Goal: Transaction & Acquisition: Purchase product/service

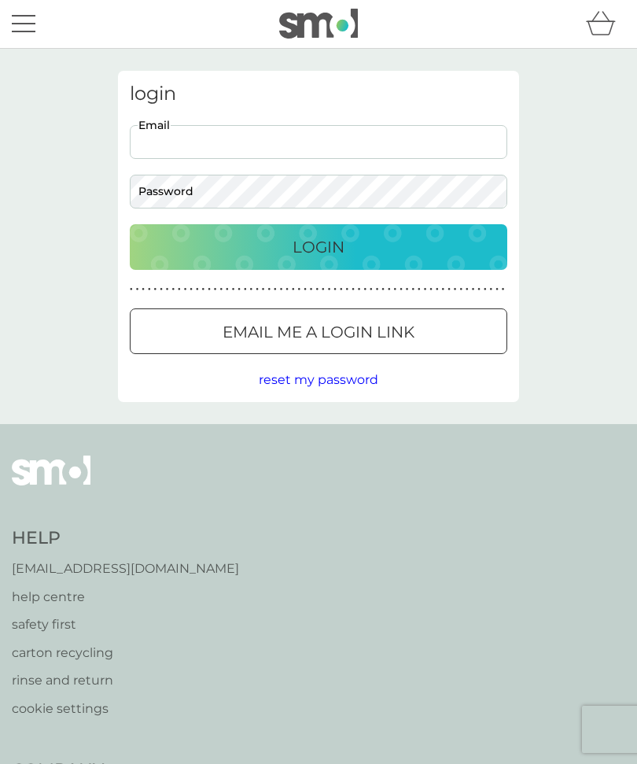
type input "edstromnils@blueyonder.co.uk"
click at [319, 246] on button "Login" at bounding box center [319, 247] width 378 height 46
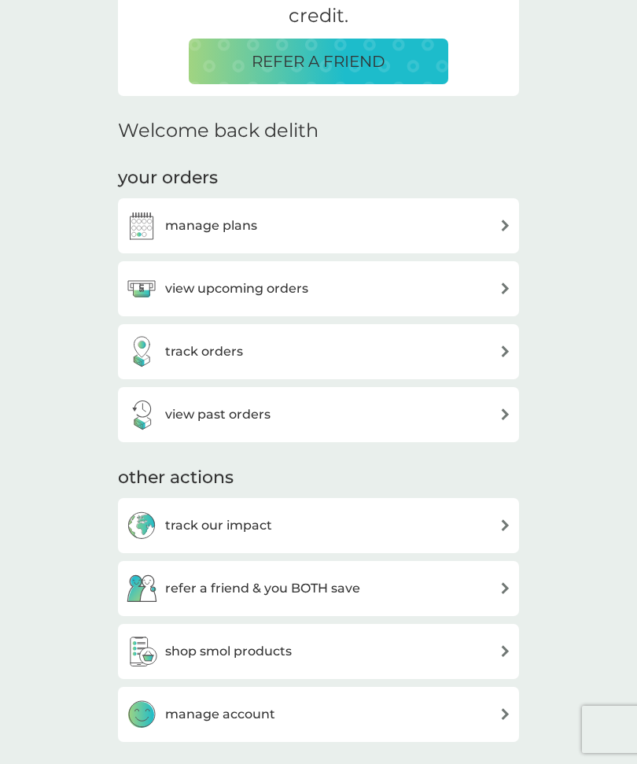
scroll to position [365, 0]
click at [501, 290] on img at bounding box center [506, 289] width 12 height 12
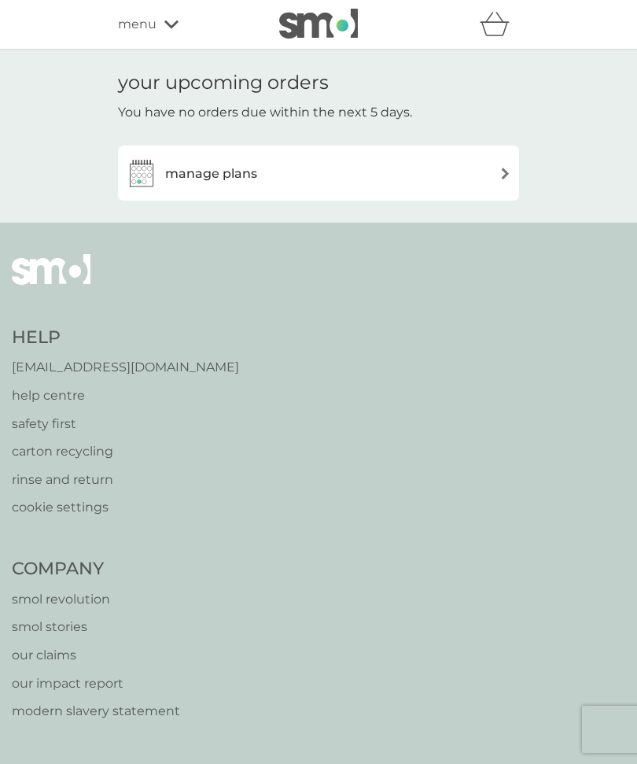
click at [502, 183] on div "manage plans" at bounding box center [319, 172] width 386 height 31
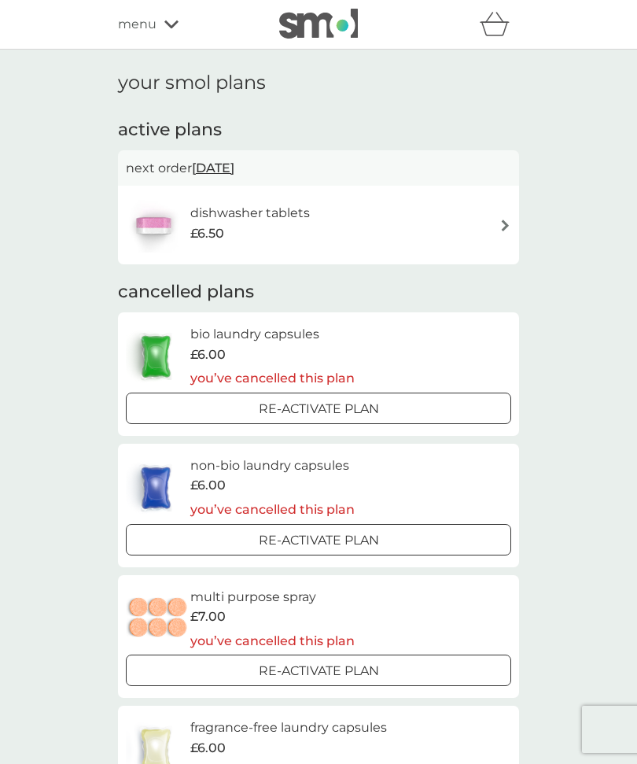
click at [500, 225] on img at bounding box center [506, 226] width 12 height 12
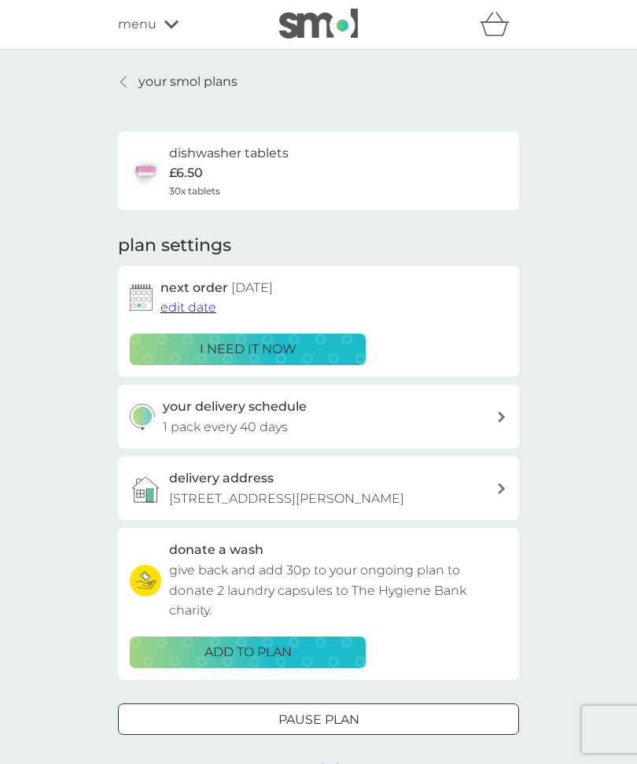
click at [255, 349] on p "i need it now" at bounding box center [248, 349] width 97 height 20
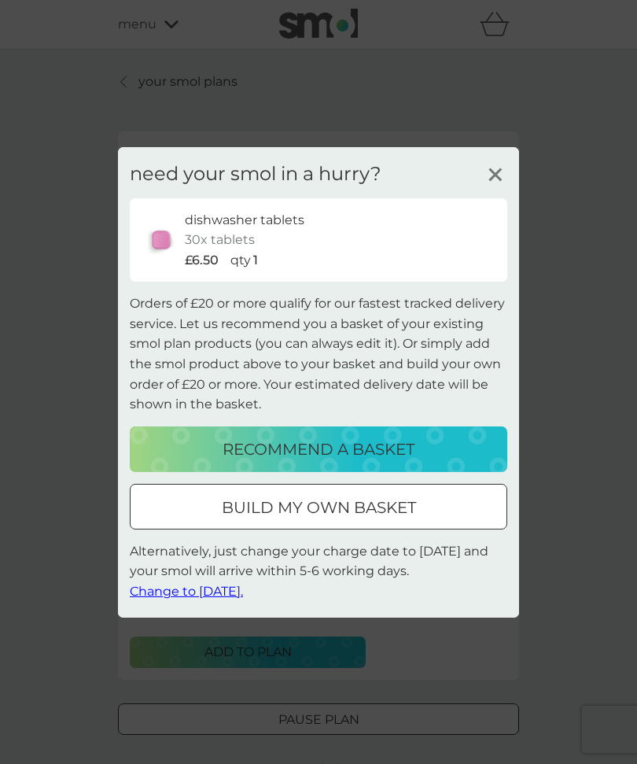
click at [372, 520] on p "build my own basket" at bounding box center [319, 507] width 194 height 25
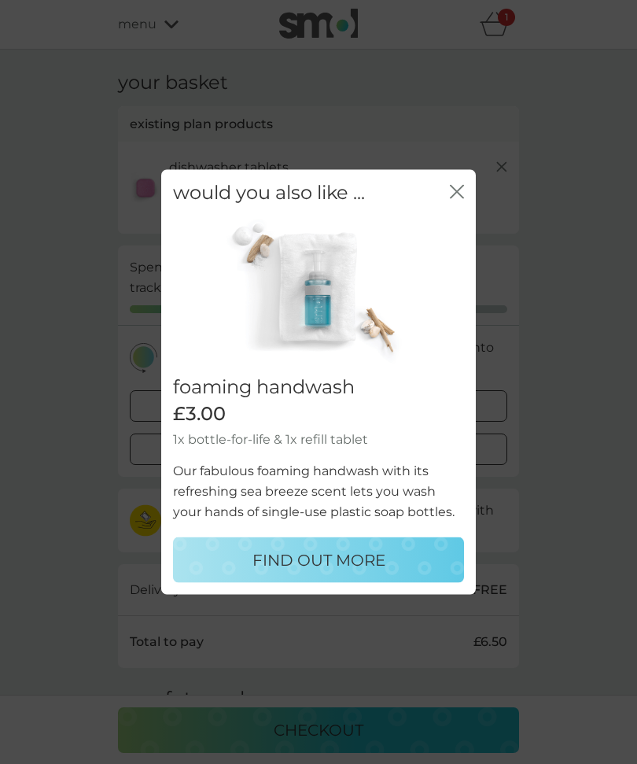
click at [458, 198] on icon "close" at bounding box center [457, 191] width 14 height 14
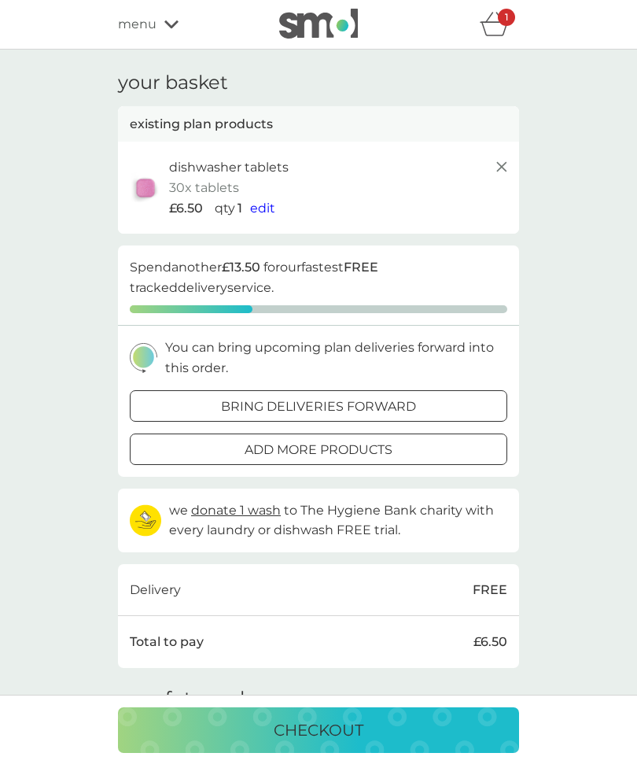
click at [357, 404] on p "bring deliveries forward" at bounding box center [318, 407] width 195 height 20
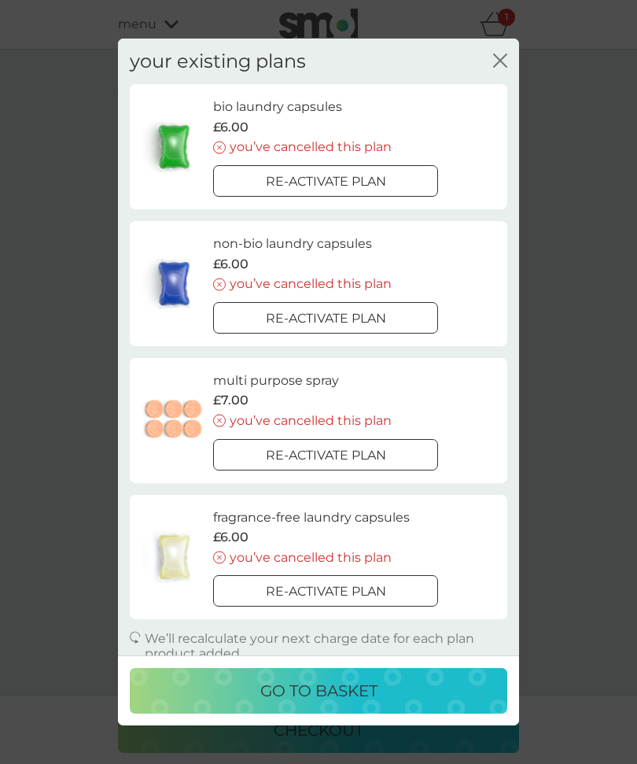
click at [500, 68] on icon "close" at bounding box center [500, 61] width 14 height 14
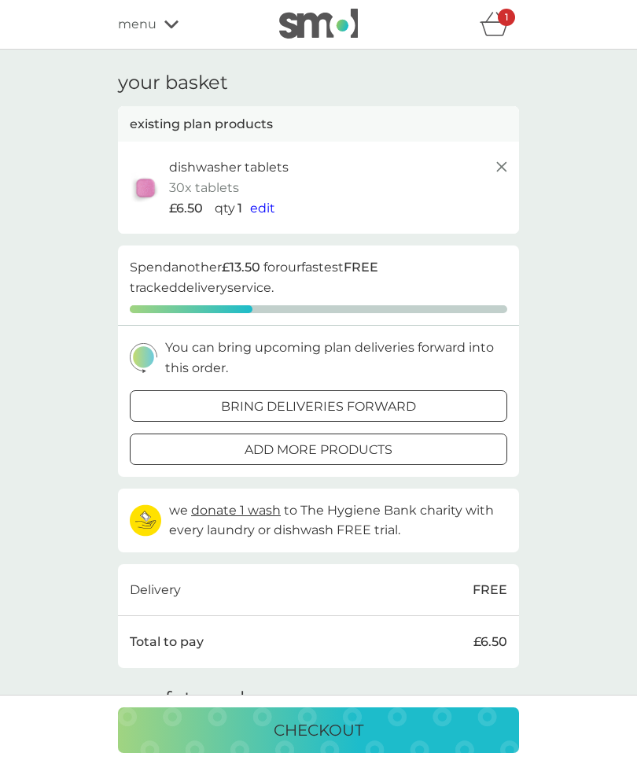
click at [168, 25] on icon at bounding box center [171, 24] width 14 height 8
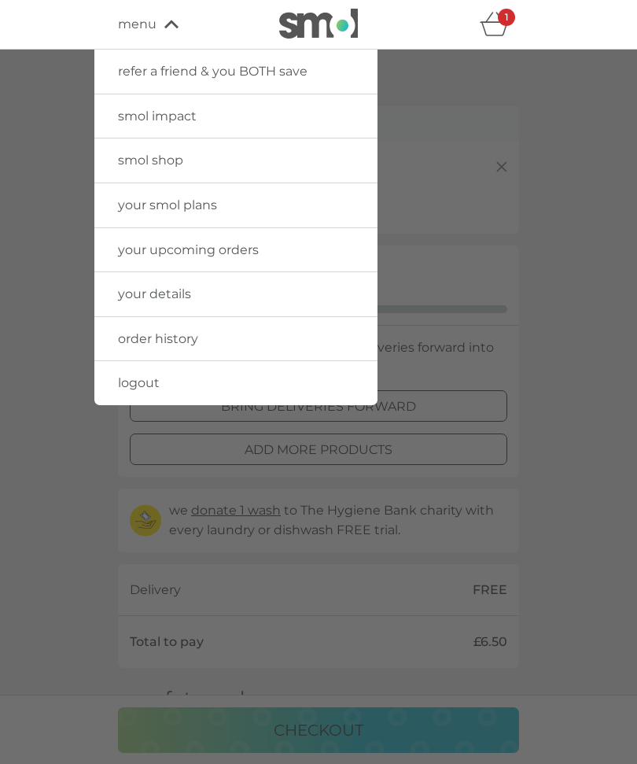
click at [150, 165] on span "smol shop" at bounding box center [150, 160] width 65 height 15
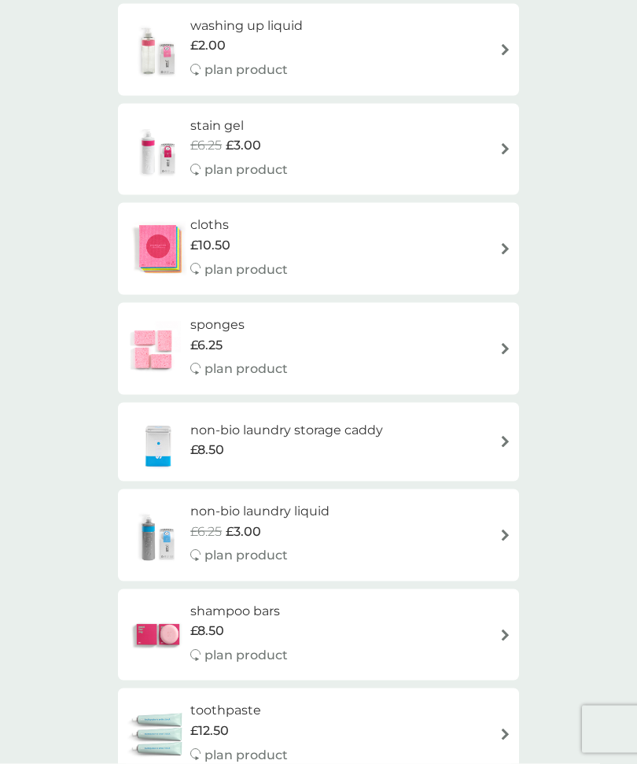
scroll to position [1428, 0]
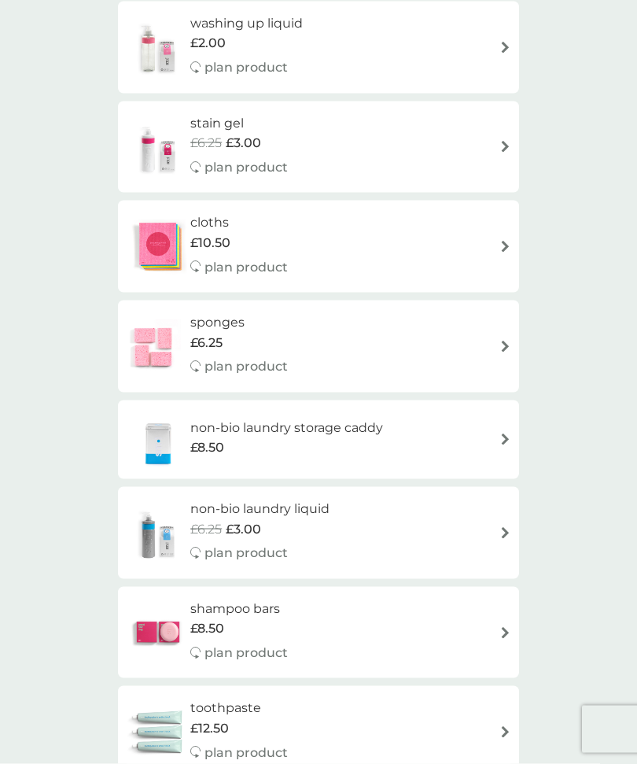
click at [215, 333] on span "£6.25" at bounding box center [206, 343] width 32 height 20
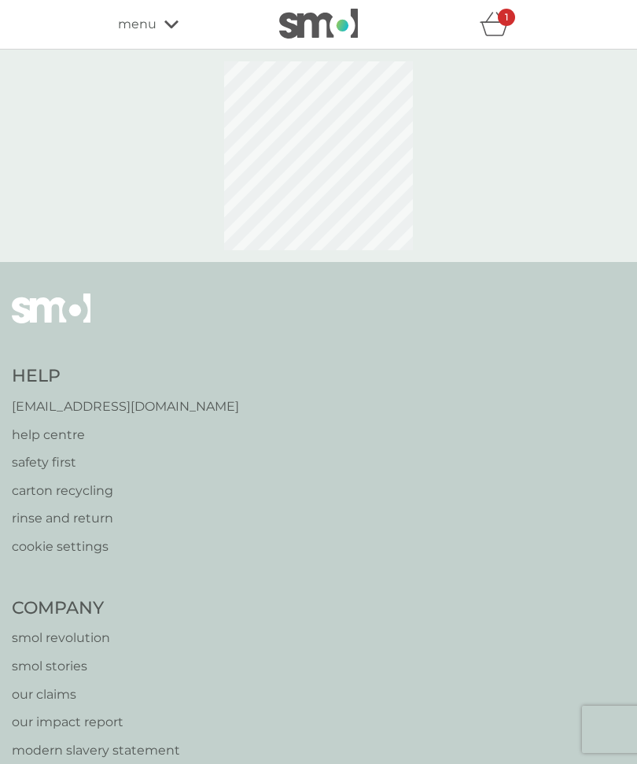
select select "63"
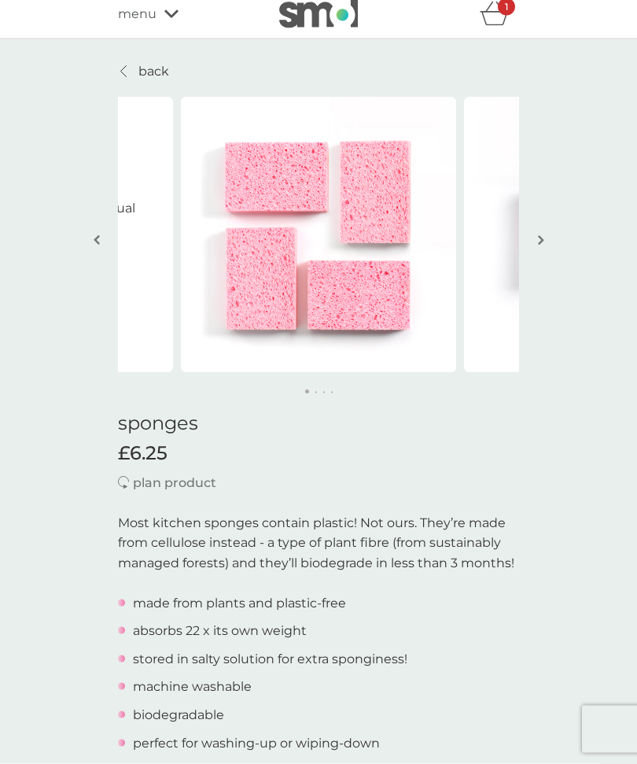
scroll to position [3, 0]
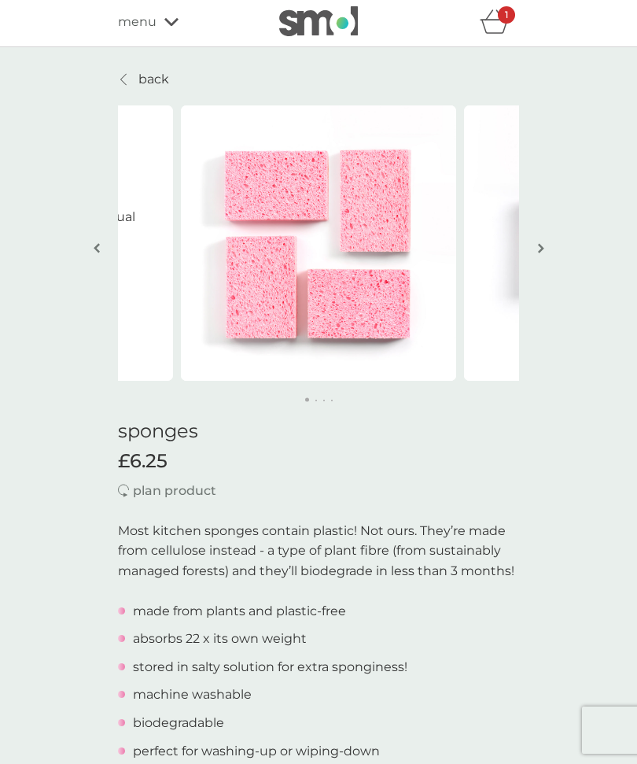
click at [538, 246] on img "button" at bounding box center [541, 248] width 6 height 12
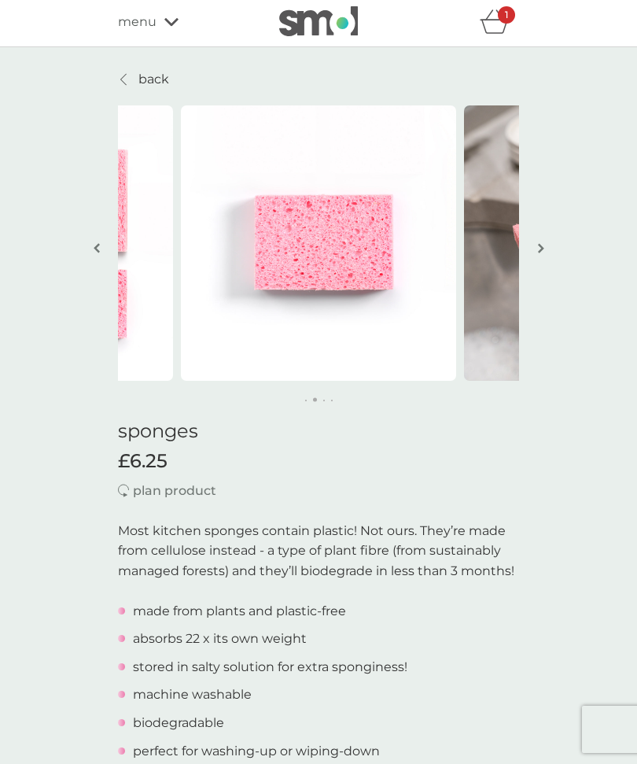
click at [541, 253] on img "button" at bounding box center [541, 248] width 6 height 12
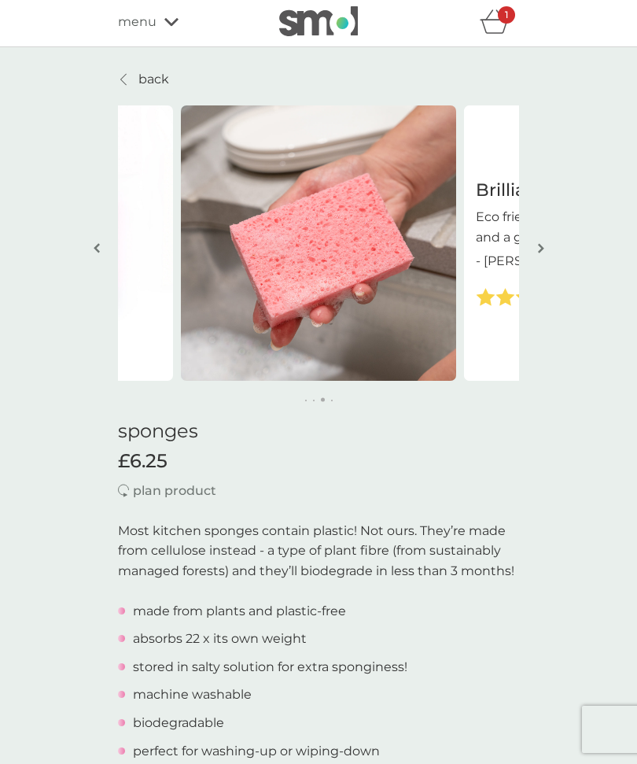
click at [537, 255] on button "button" at bounding box center [541, 249] width 12 height 79
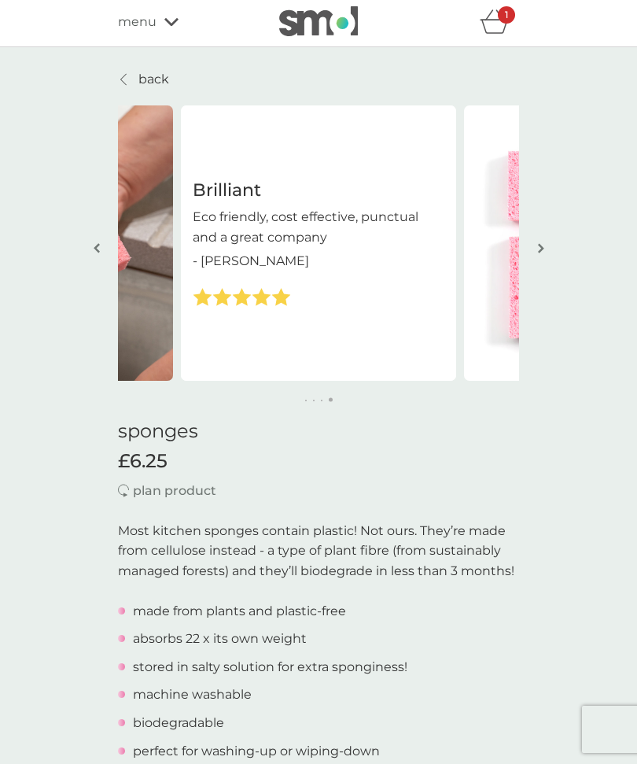
click at [541, 258] on button "button" at bounding box center [541, 249] width 12 height 79
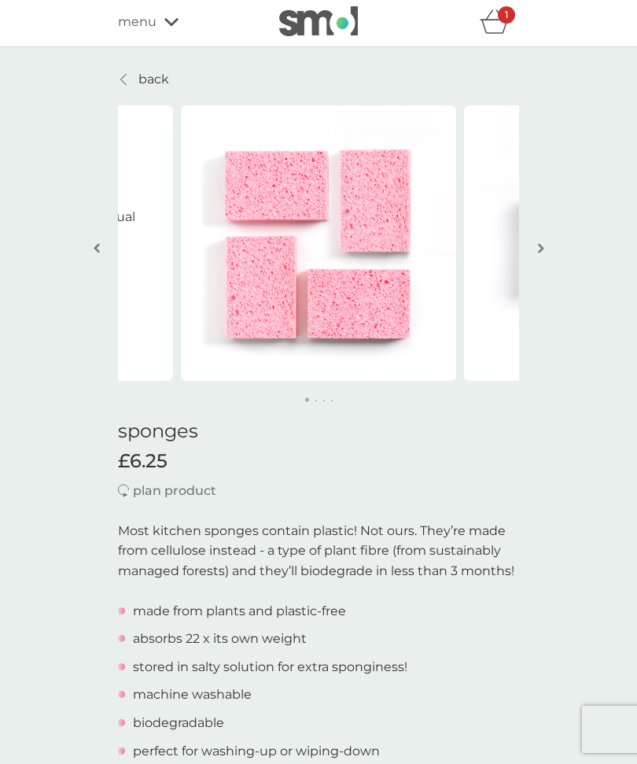
click at [543, 250] on img "button" at bounding box center [541, 248] width 6 height 12
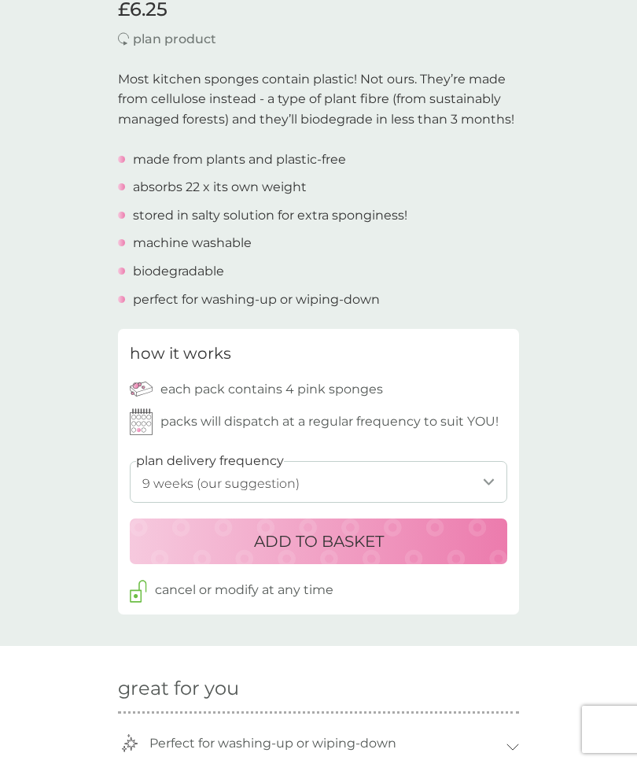
scroll to position [460, 0]
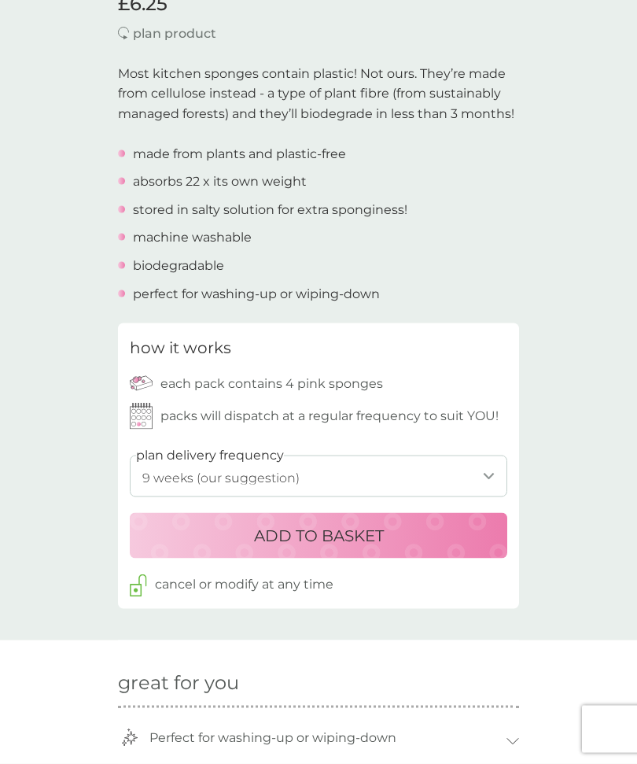
click at [325, 530] on p "ADD TO BASKET" at bounding box center [319, 535] width 130 height 25
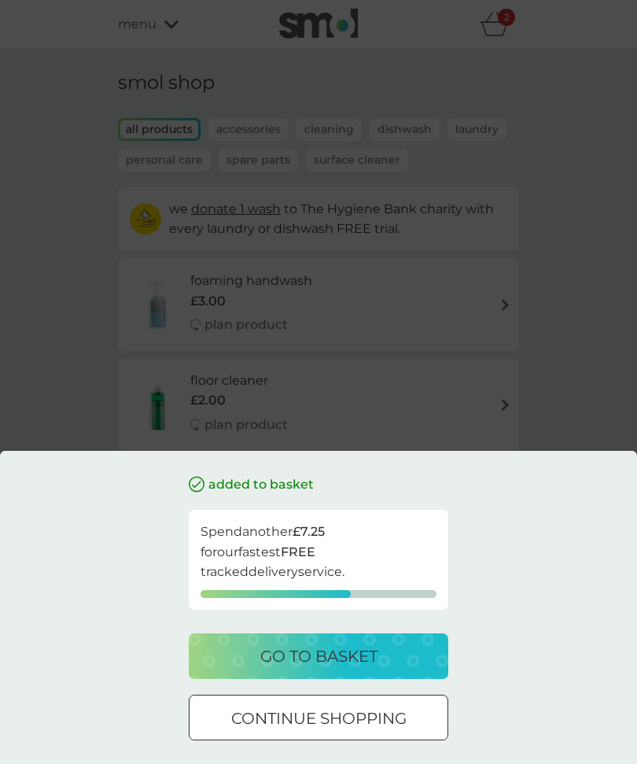
click at [350, 731] on p "continue shopping" at bounding box center [318, 718] width 175 height 25
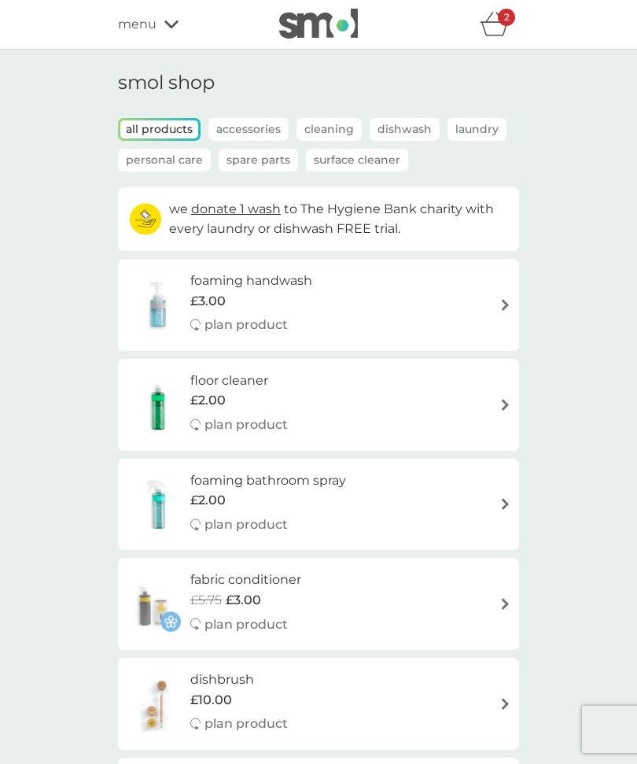
click at [504, 17] on p "2" at bounding box center [507, 17] width 6 height 0
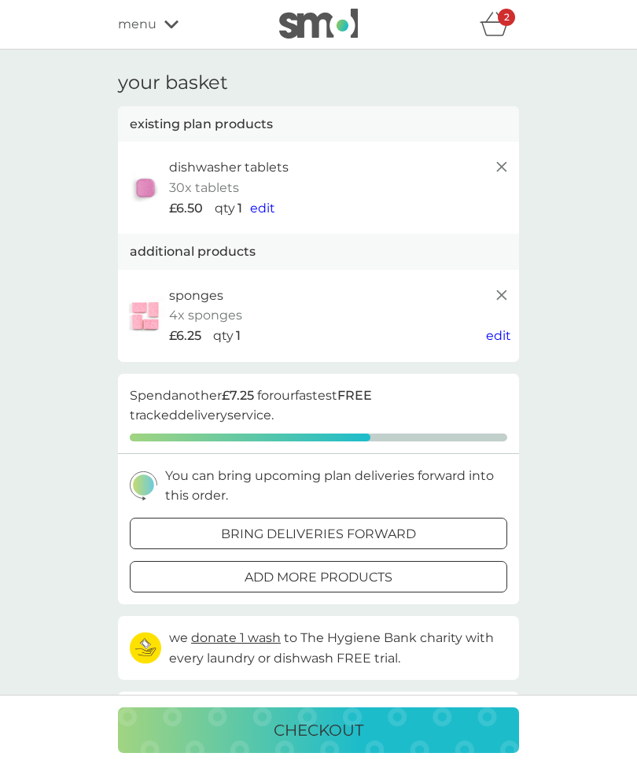
click at [370, 730] on div "checkout" at bounding box center [319, 730] width 370 height 25
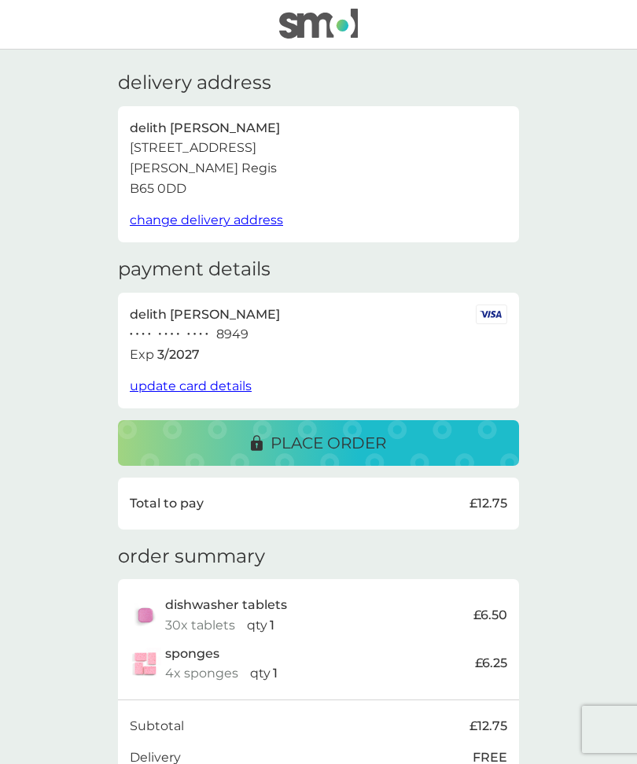
click at [322, 445] on p "place order" at bounding box center [329, 442] width 116 height 25
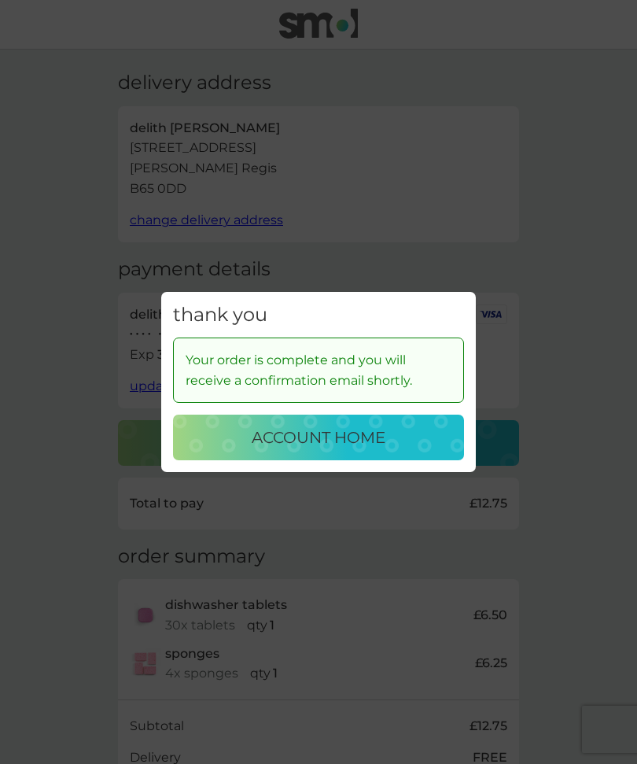
click at [312, 438] on p "account home" at bounding box center [319, 437] width 134 height 25
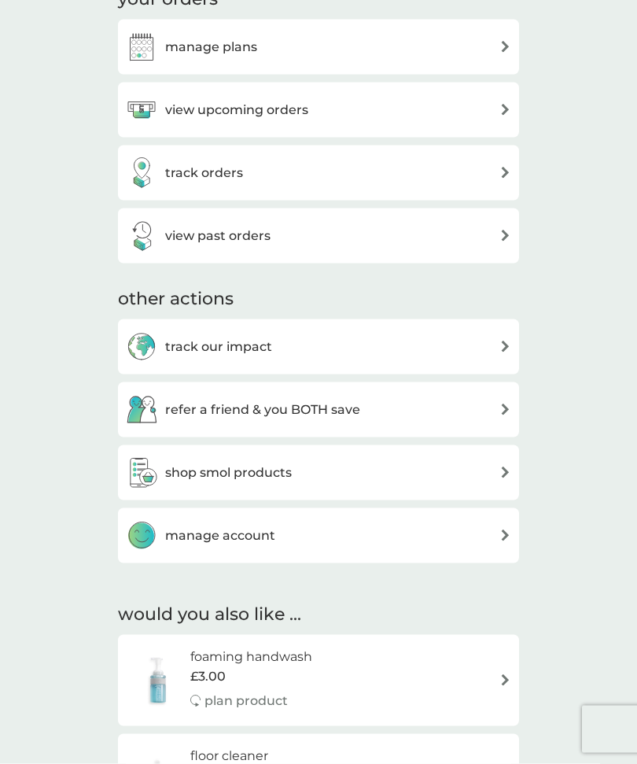
scroll to position [546, 0]
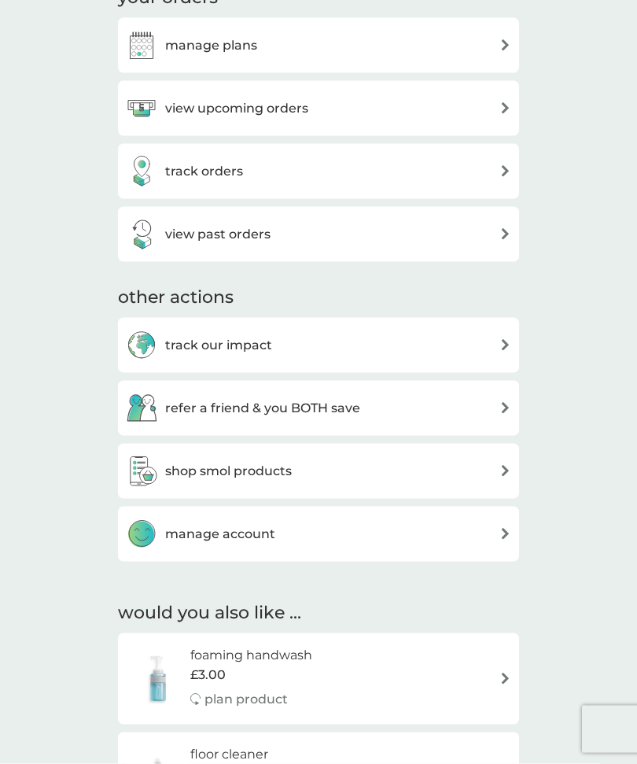
click at [499, 534] on div "manage account" at bounding box center [319, 534] width 386 height 31
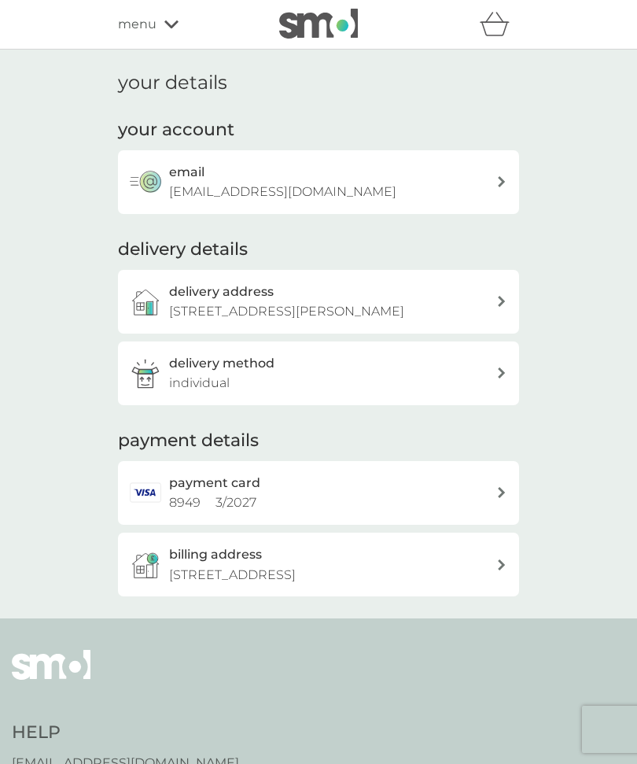
click at [498, 564] on div "billing address 52 Whateley Road, birmingham, B21 9JD" at bounding box center [318, 565] width 401 height 64
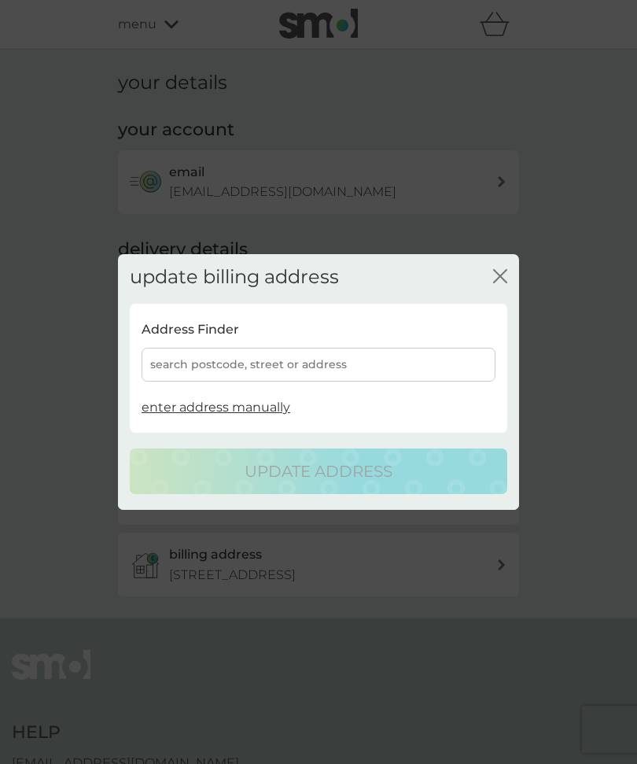
click at [189, 382] on div "search postcode, street or address" at bounding box center [319, 365] width 354 height 34
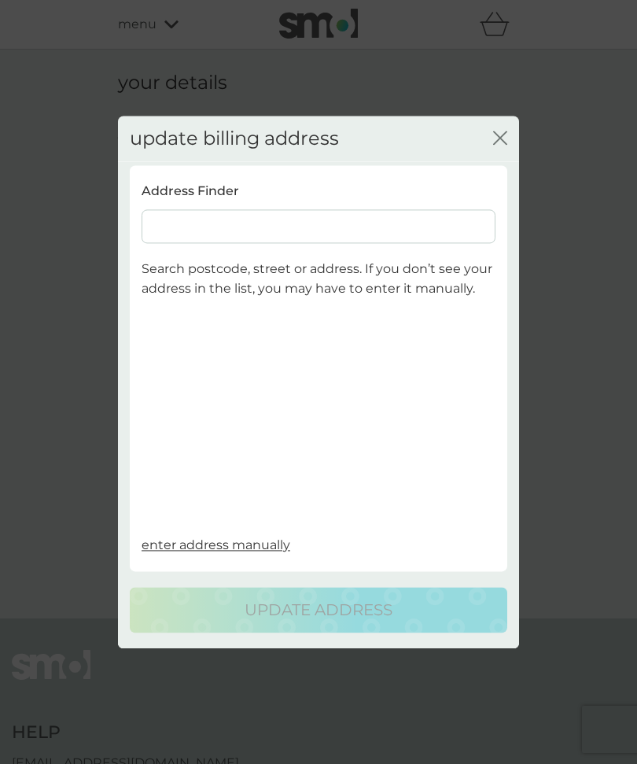
click at [227, 243] on input at bounding box center [319, 226] width 354 height 34
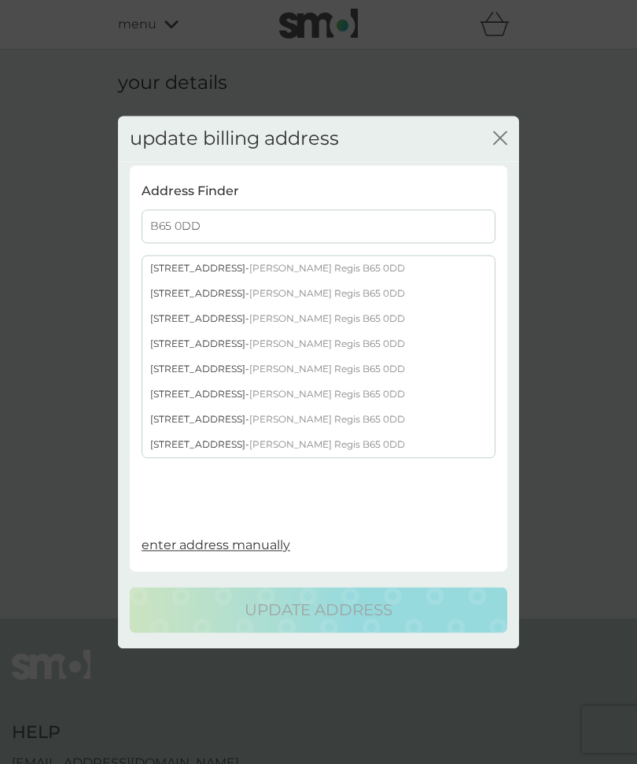
type input "B65 0DD"
click at [179, 407] on div "6 Park Hill - Rowley Regis B65 0DD" at bounding box center [318, 394] width 353 height 25
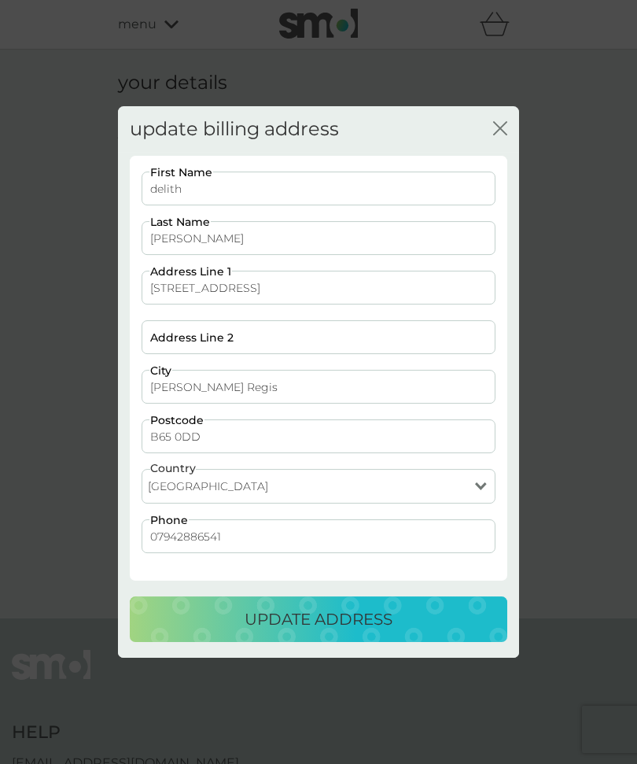
click at [334, 632] on p "update address" at bounding box center [319, 619] width 148 height 25
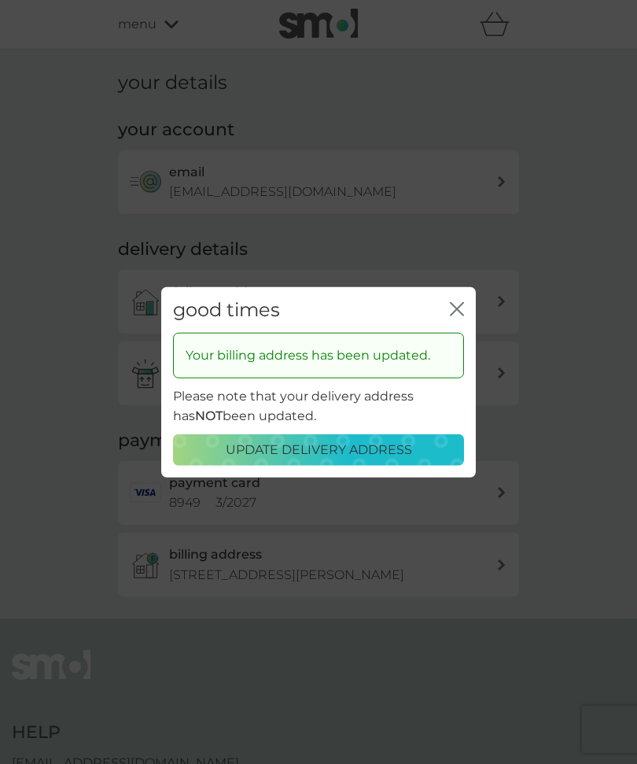
click at [463, 316] on icon "close" at bounding box center [457, 308] width 14 height 14
